Goal: Task Accomplishment & Management: Use online tool/utility

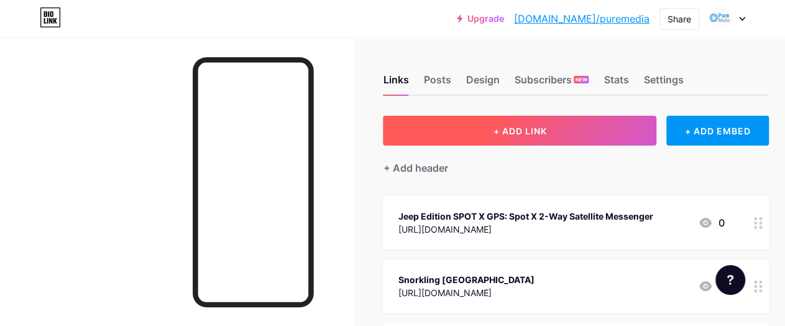
click at [474, 130] on button "+ ADD LINK" at bounding box center [519, 131] width 273 height 30
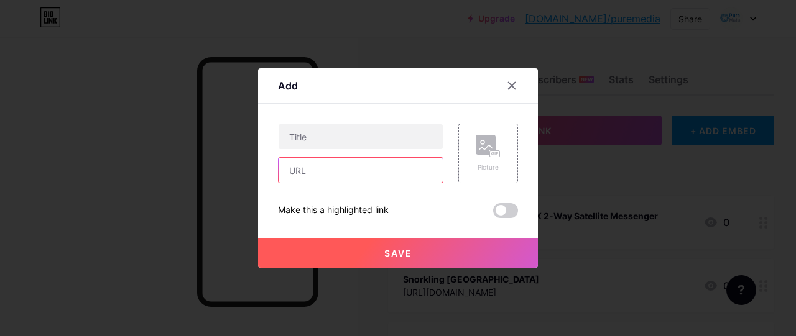
click at [326, 164] on input "text" at bounding box center [360, 170] width 164 height 25
paste input "[URL][DOMAIN_NAME]"
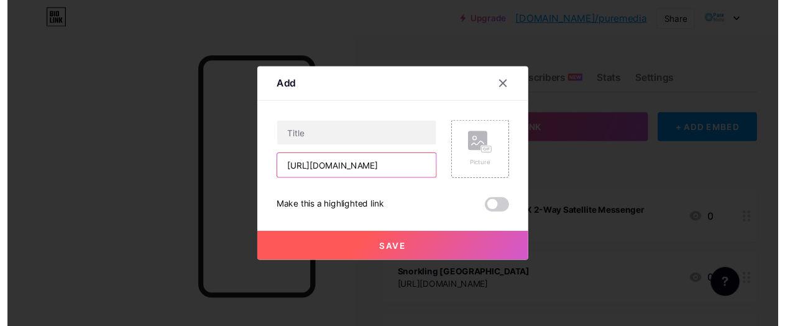
scroll to position [0, 86]
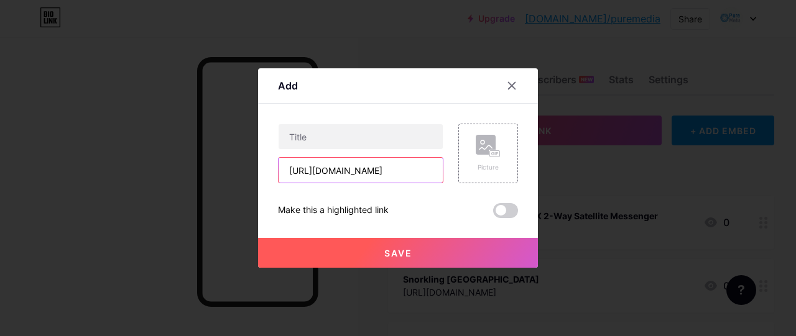
type input "[URL][DOMAIN_NAME]"
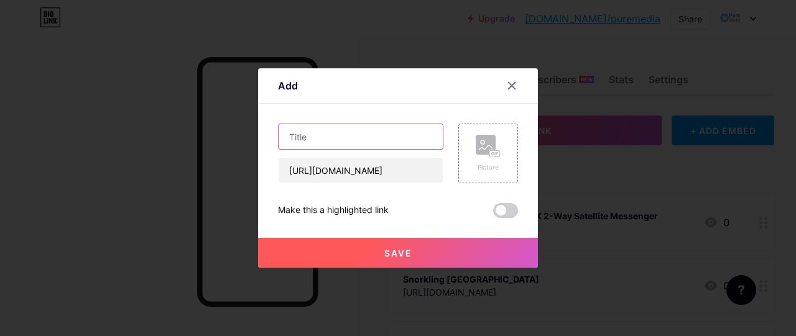
click at [316, 134] on input "text" at bounding box center [360, 136] width 164 height 25
paste input "screen printing [GEOGRAPHIC_DATA] [GEOGRAPHIC_DATA]"
type input "screen printing [GEOGRAPHIC_DATA] [GEOGRAPHIC_DATA]"
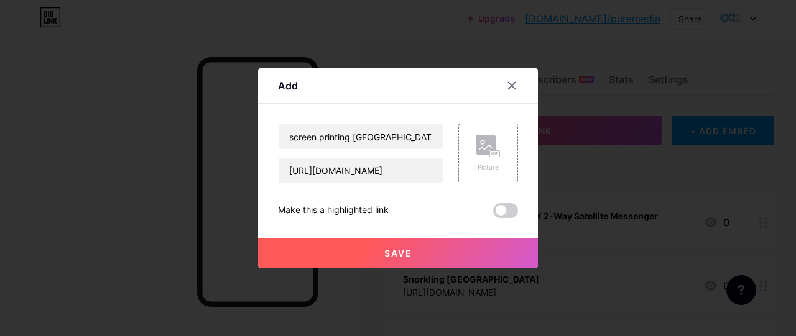
click at [364, 254] on button "Save" at bounding box center [398, 253] width 280 height 30
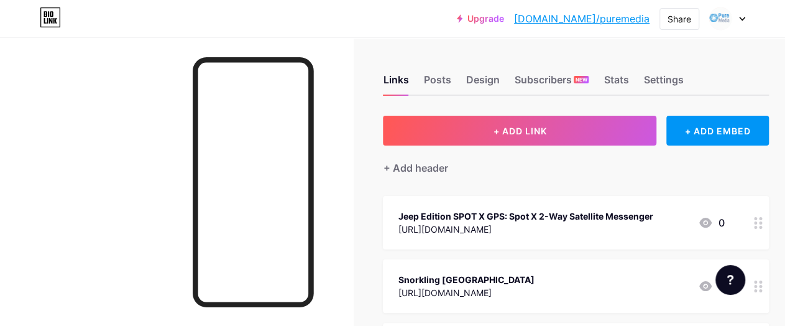
click at [594, 11] on link "[DOMAIN_NAME]/puremedia" at bounding box center [581, 18] width 135 height 15
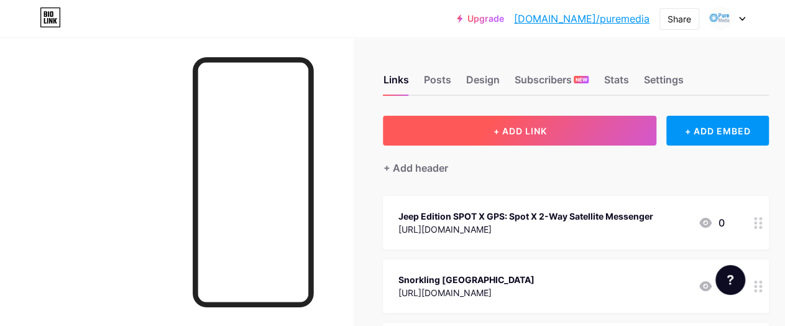
click at [479, 126] on button "+ ADD LINK" at bounding box center [519, 131] width 273 height 30
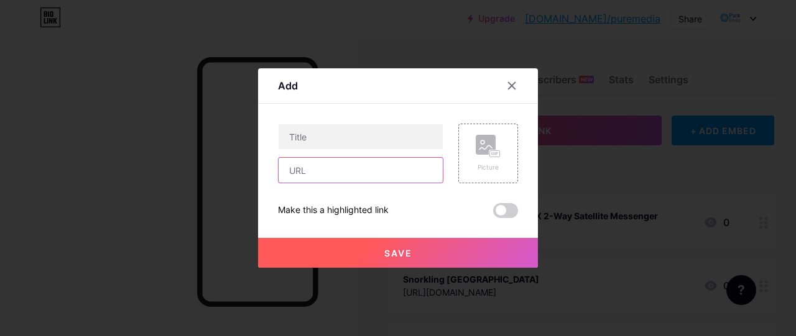
click at [331, 175] on input "text" at bounding box center [360, 170] width 164 height 25
paste input "[URL][DOMAIN_NAME]"
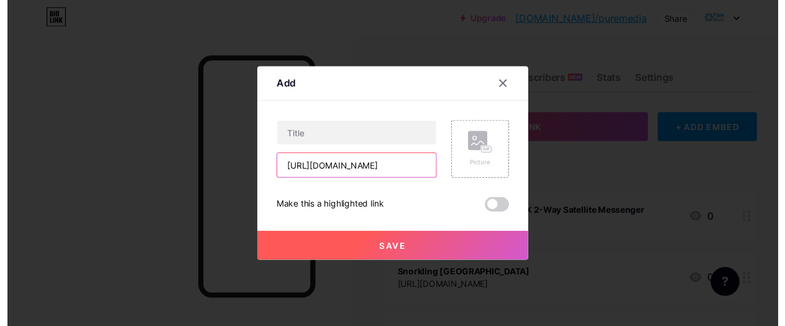
scroll to position [0, 94]
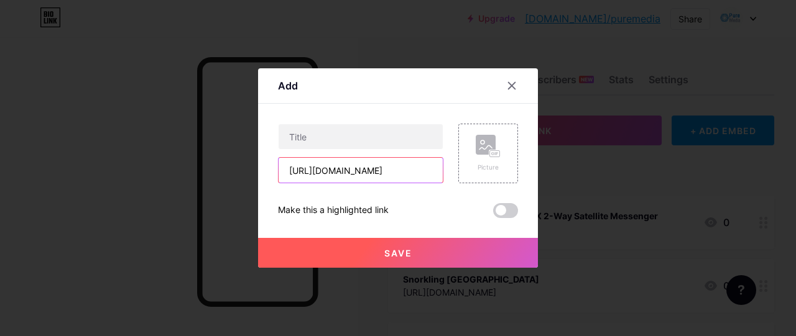
type input "[URL][DOMAIN_NAME]"
click at [330, 175] on input "[URL][DOMAIN_NAME]" at bounding box center [360, 170] width 164 height 25
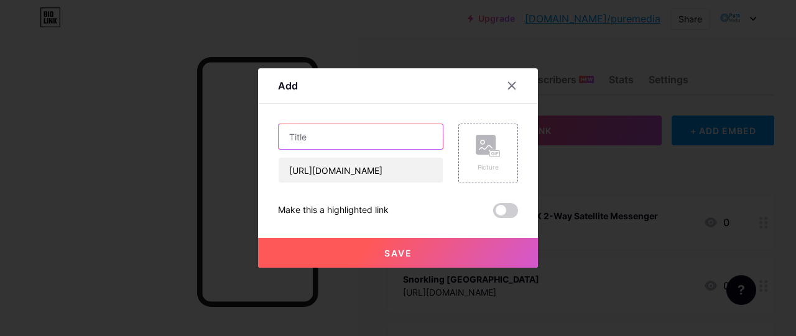
click at [318, 141] on input "text" at bounding box center [360, 136] width 164 height 25
paste input "shock wave therapy"
type input "shock wave therapy"
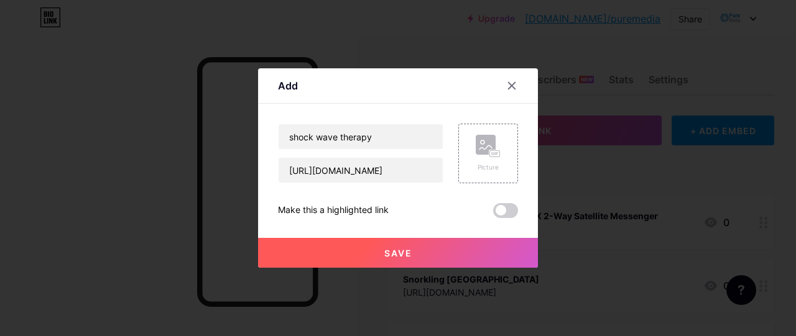
click at [387, 252] on span "Save" at bounding box center [398, 253] width 28 height 11
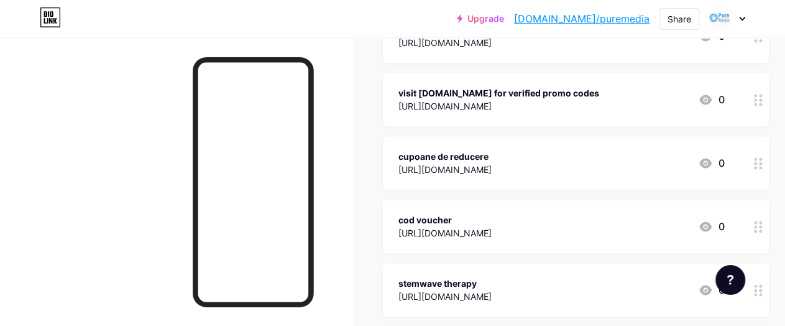
scroll to position [0, 0]
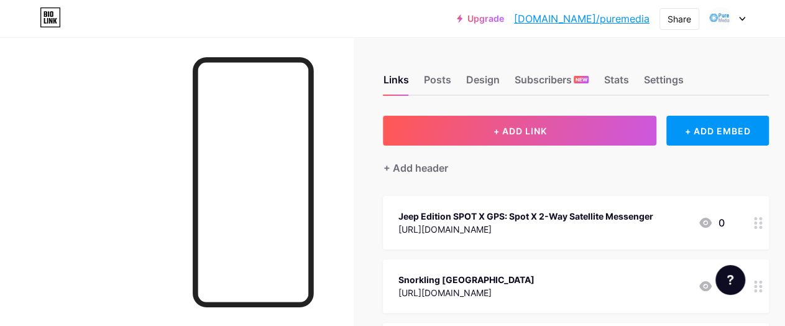
click at [634, 19] on link "[DOMAIN_NAME]/puremedia" at bounding box center [581, 18] width 135 height 15
